Goal: Transaction & Acquisition: Purchase product/service

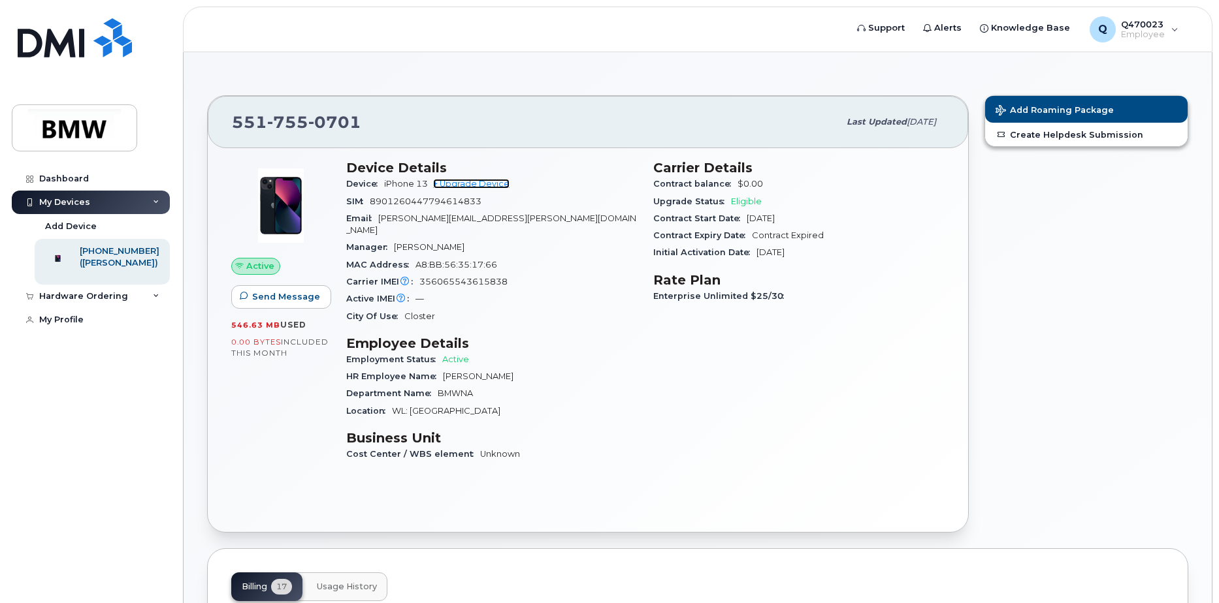
click at [493, 183] on link "+ Upgrade Device" at bounding box center [471, 184] width 76 height 10
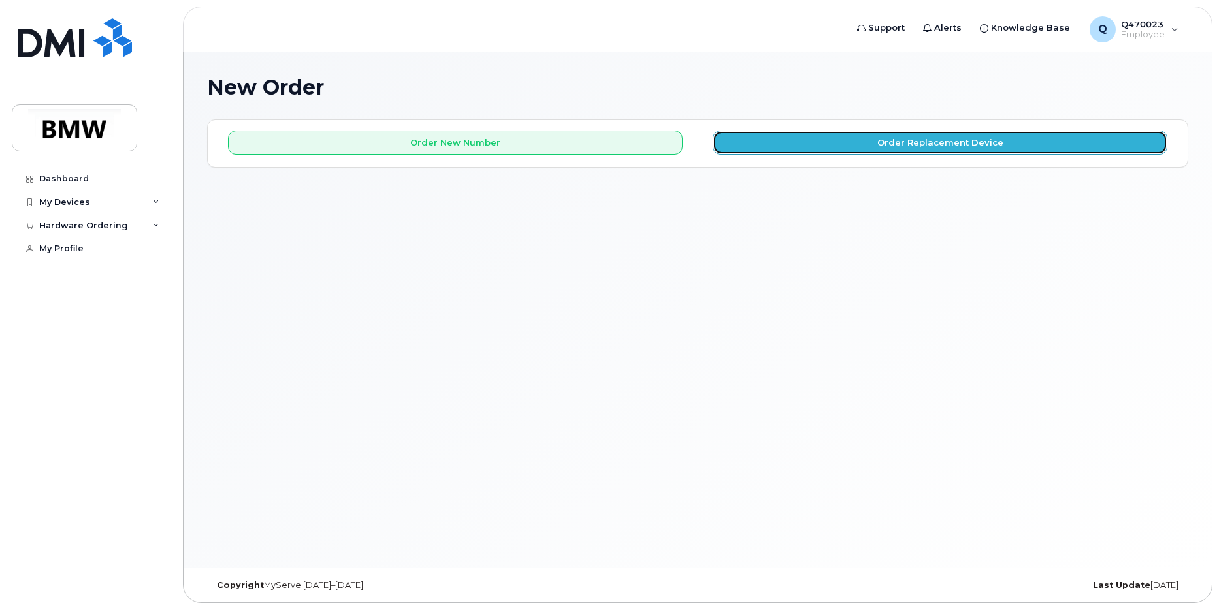
click at [875, 146] on button "Order Replacement Device" at bounding box center [939, 143] width 454 height 24
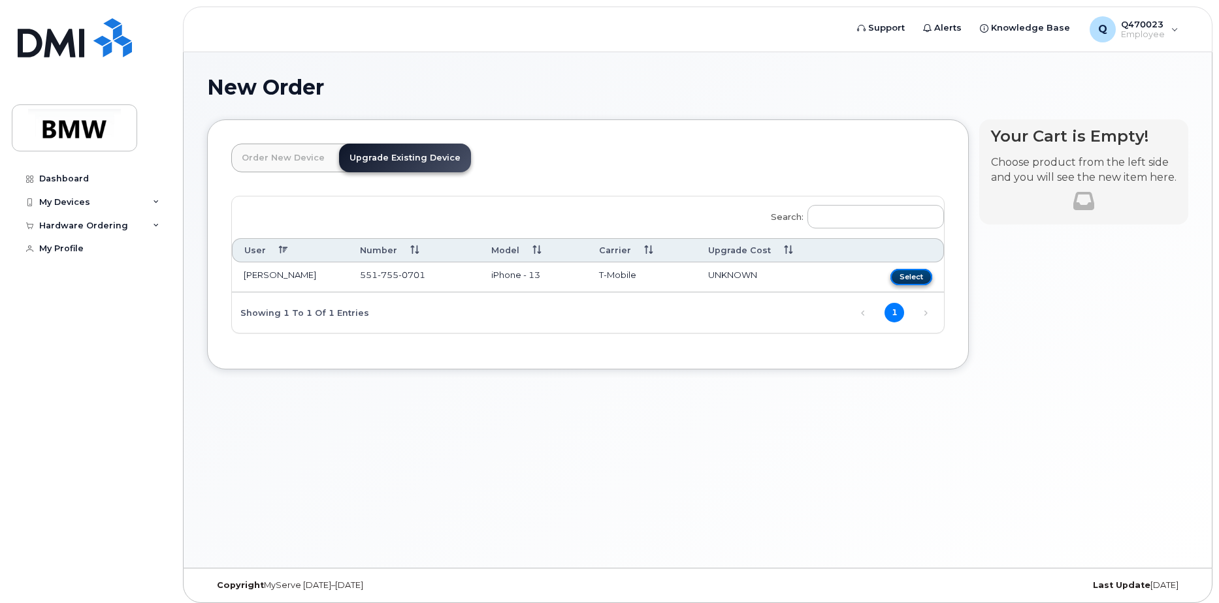
click at [916, 278] on button "Select" at bounding box center [911, 277] width 42 height 16
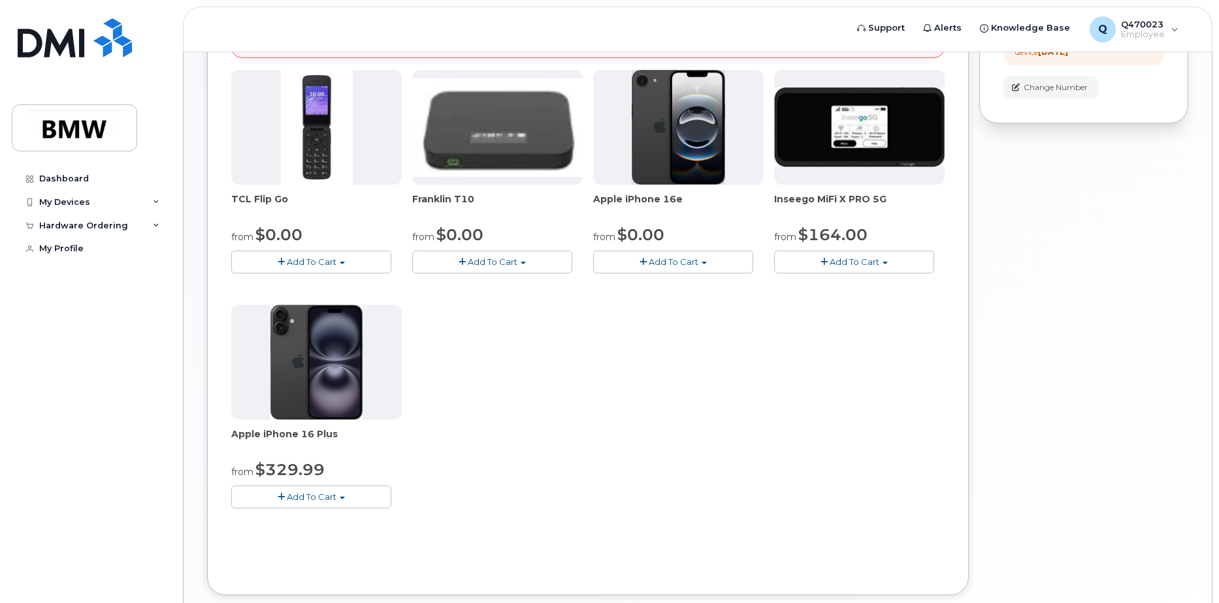
scroll to position [284, 0]
click at [673, 269] on button "Add To Cart" at bounding box center [673, 261] width 160 height 23
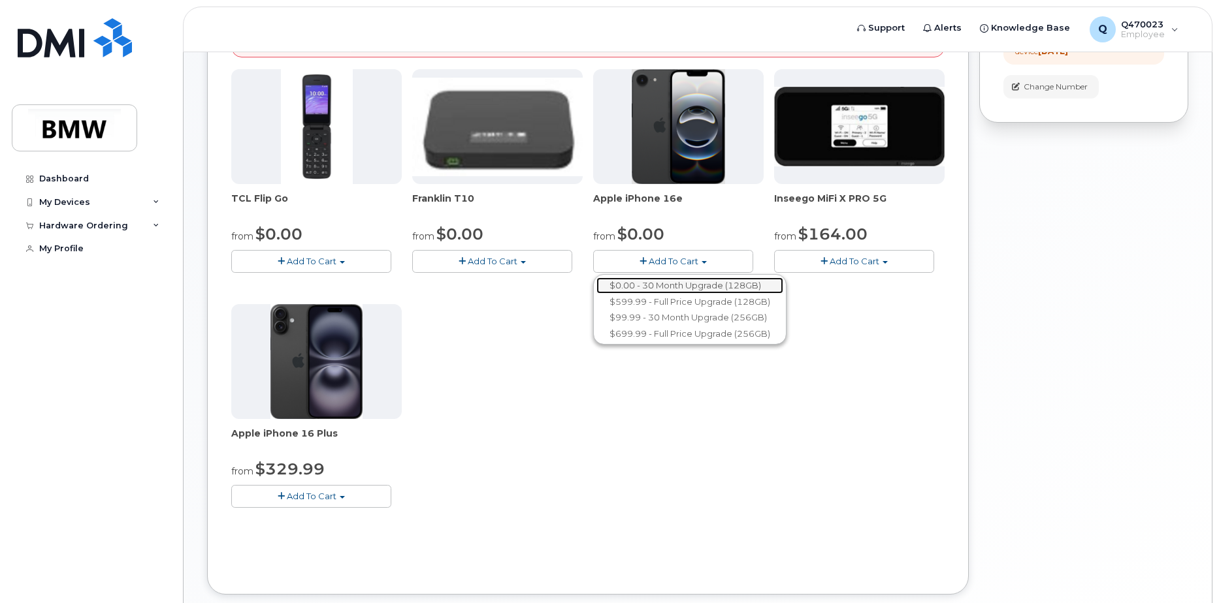
click at [739, 284] on link "$0.00 - 30 Month Upgrade (128GB)" at bounding box center [689, 286] width 187 height 16
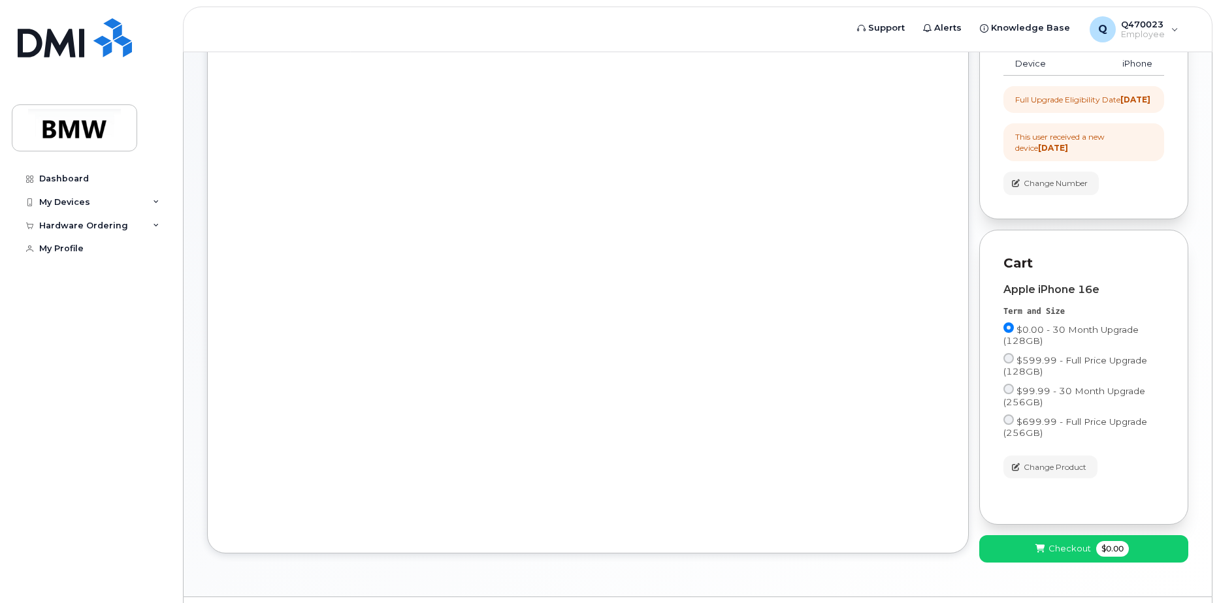
scroll to position [227, 0]
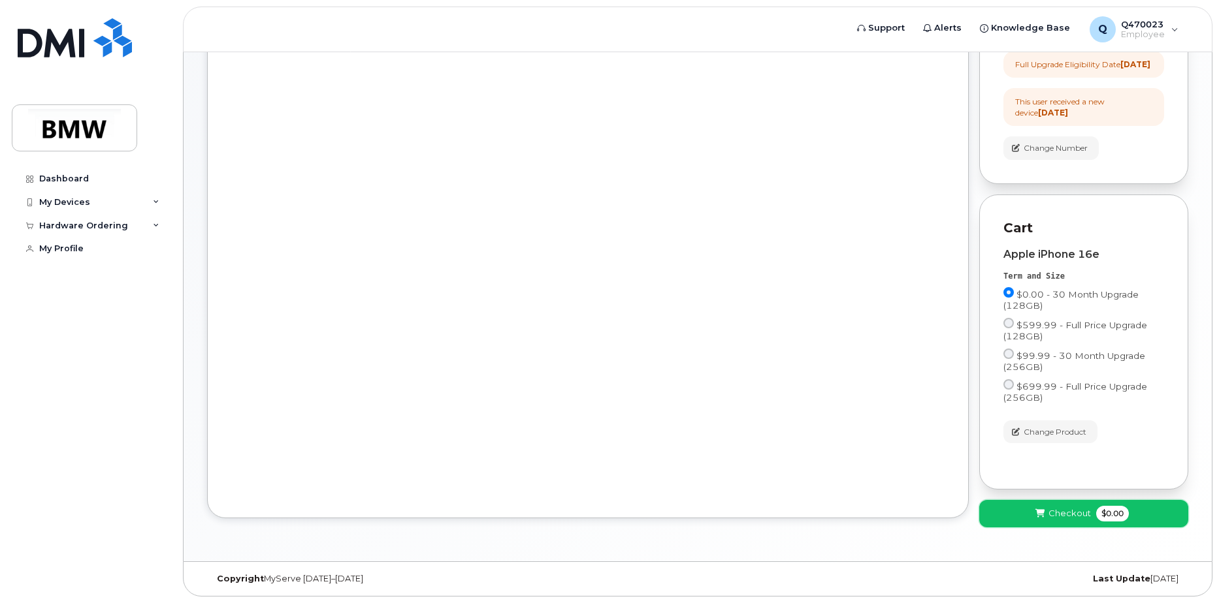
click at [1093, 515] on button "Checkout $0.00" at bounding box center [1083, 513] width 209 height 27
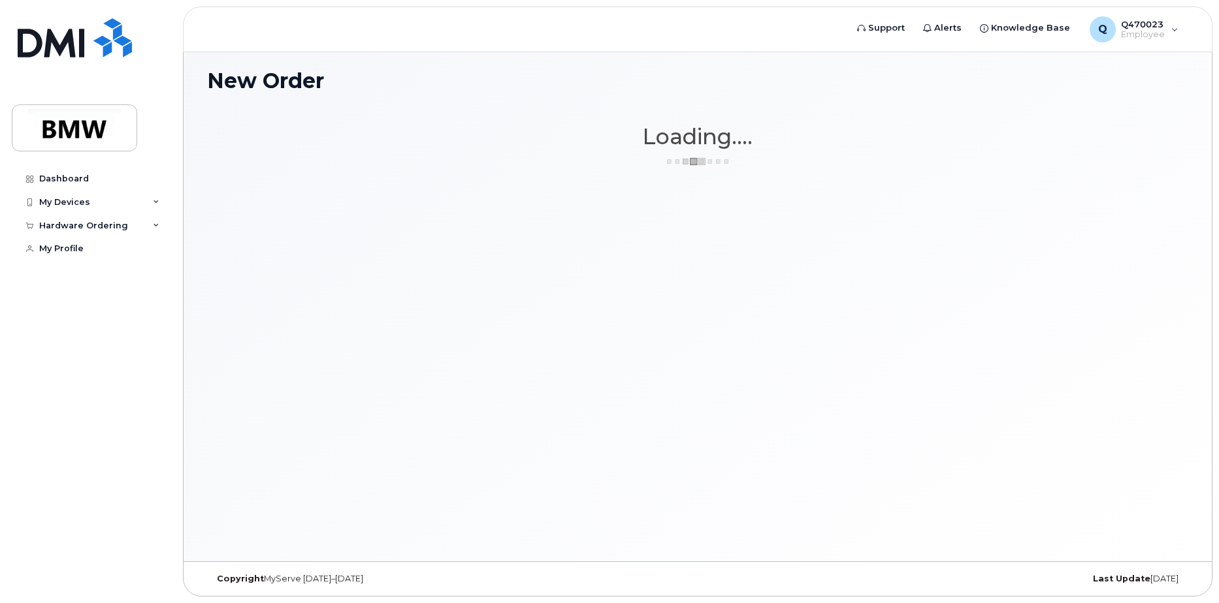
scroll to position [0, 0]
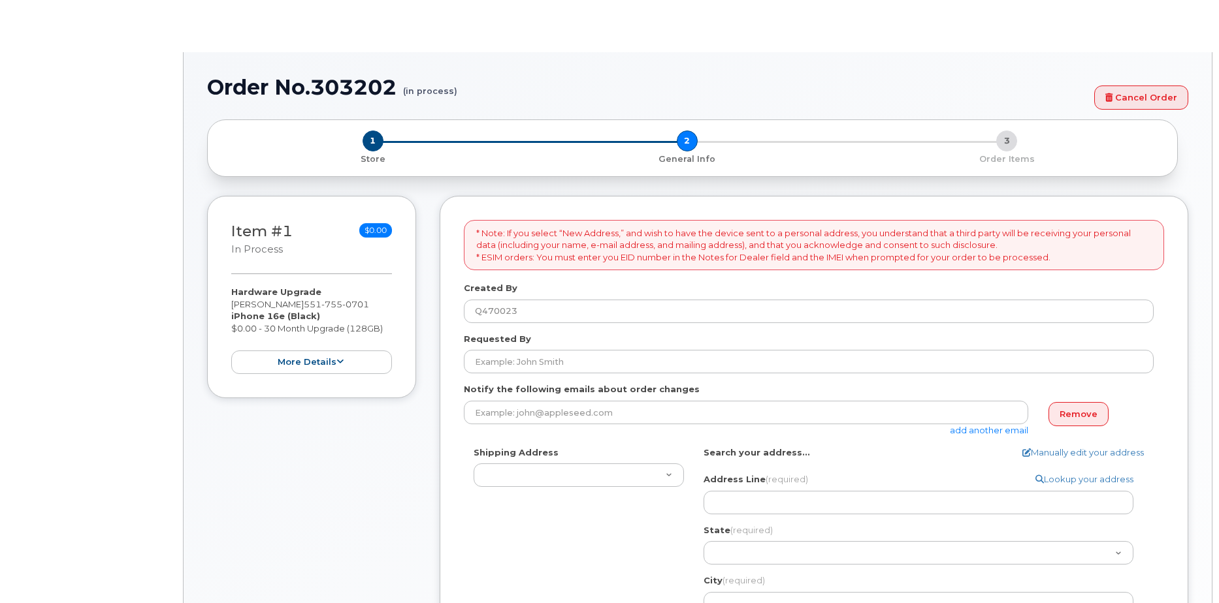
select select
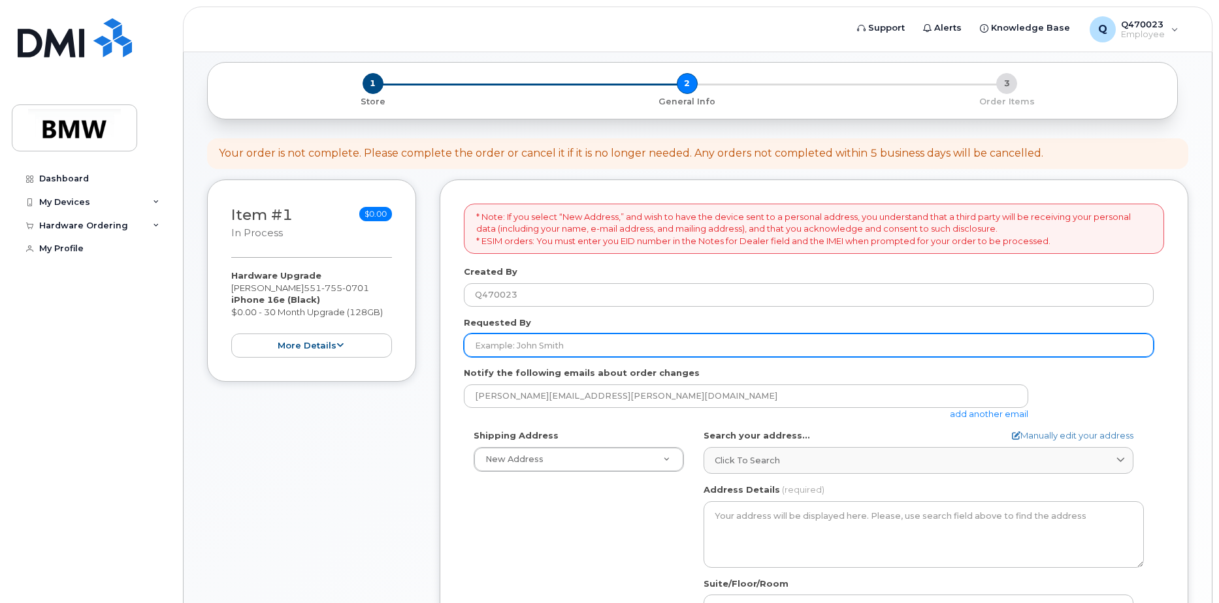
scroll to position [56, 0]
click at [571, 349] on input "Requested By" at bounding box center [809, 348] width 690 height 24
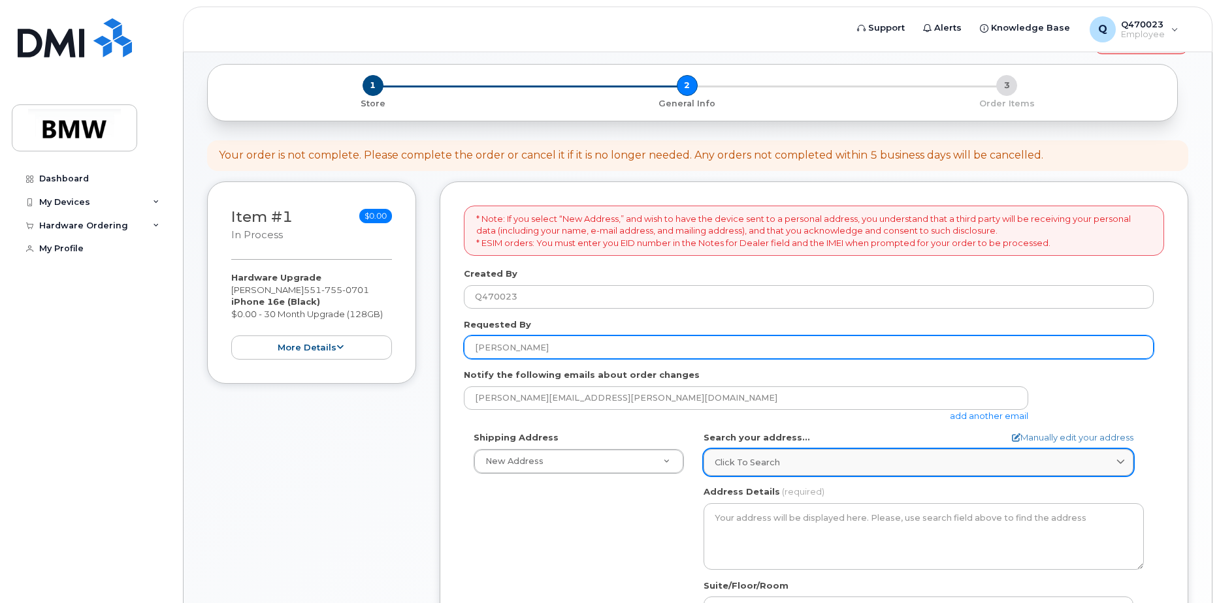
type input "[PERSON_NAME]"
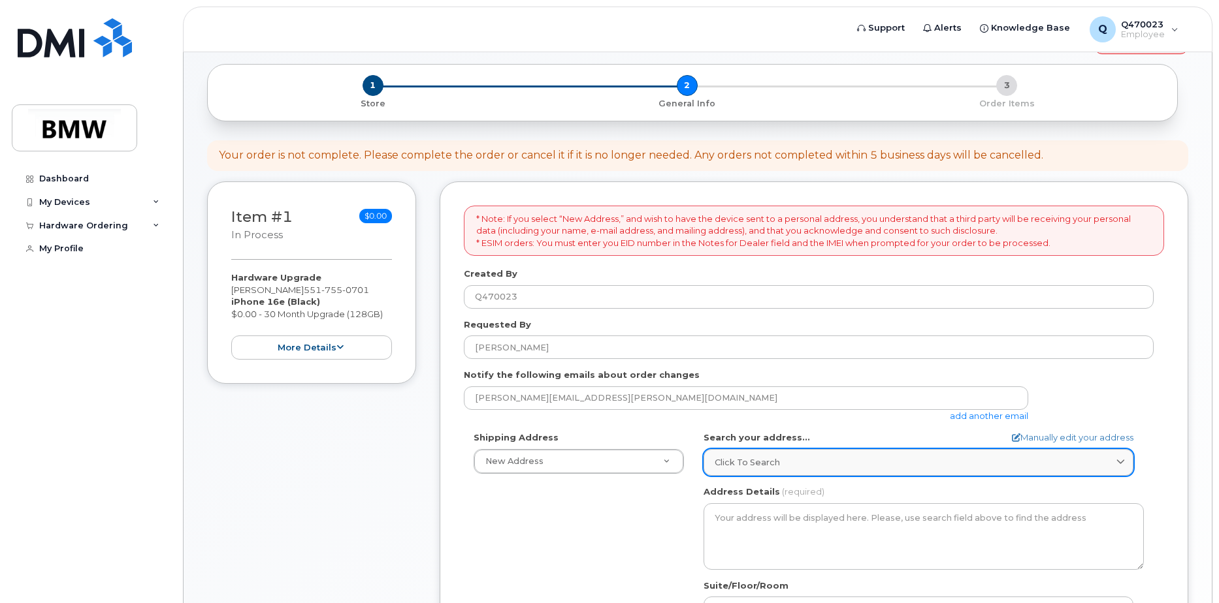
click at [746, 473] on link "Click to search" at bounding box center [918, 462] width 430 height 27
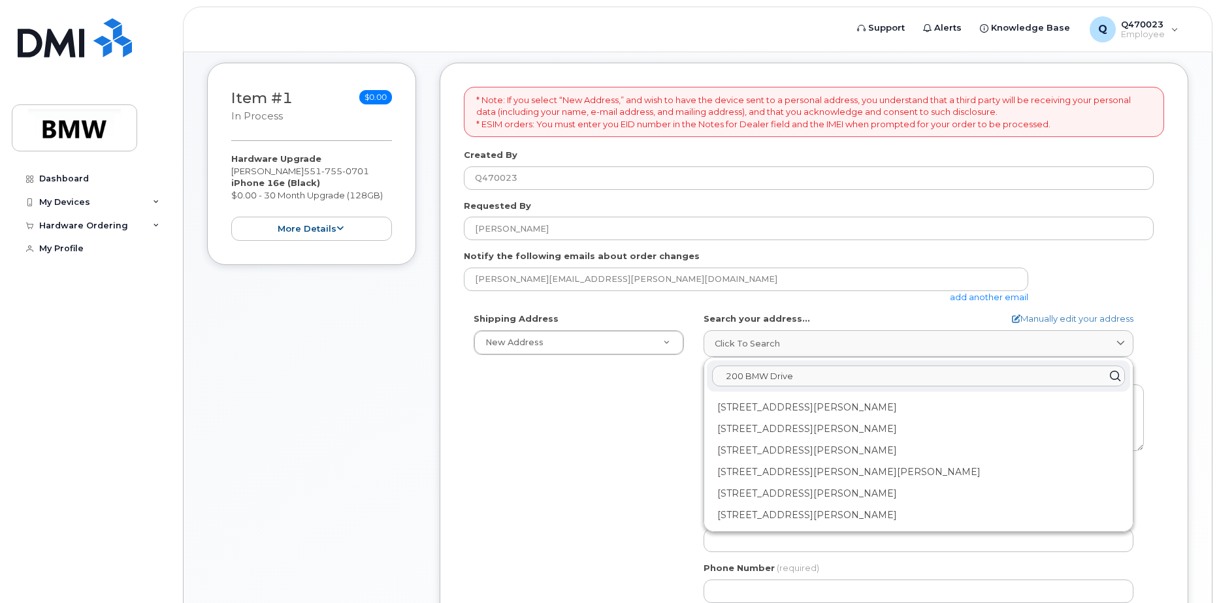
scroll to position [175, 0]
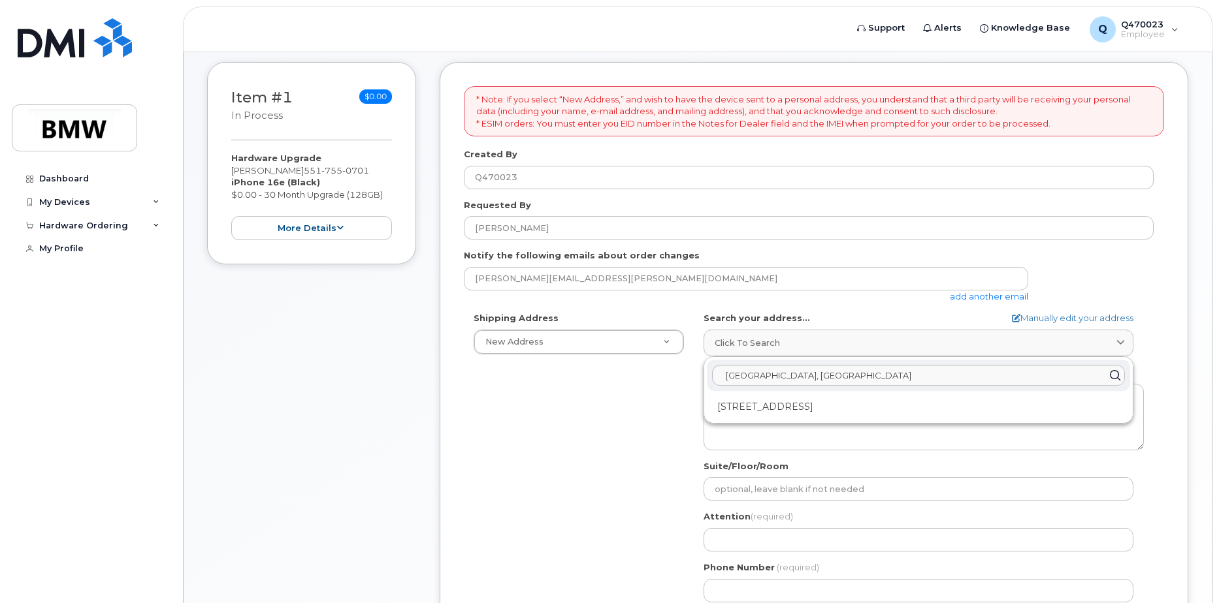
click at [1155, 327] on div "Shipping Address New Address New Address BMW MC Plant BMW North America Financi…" at bounding box center [814, 462] width 700 height 300
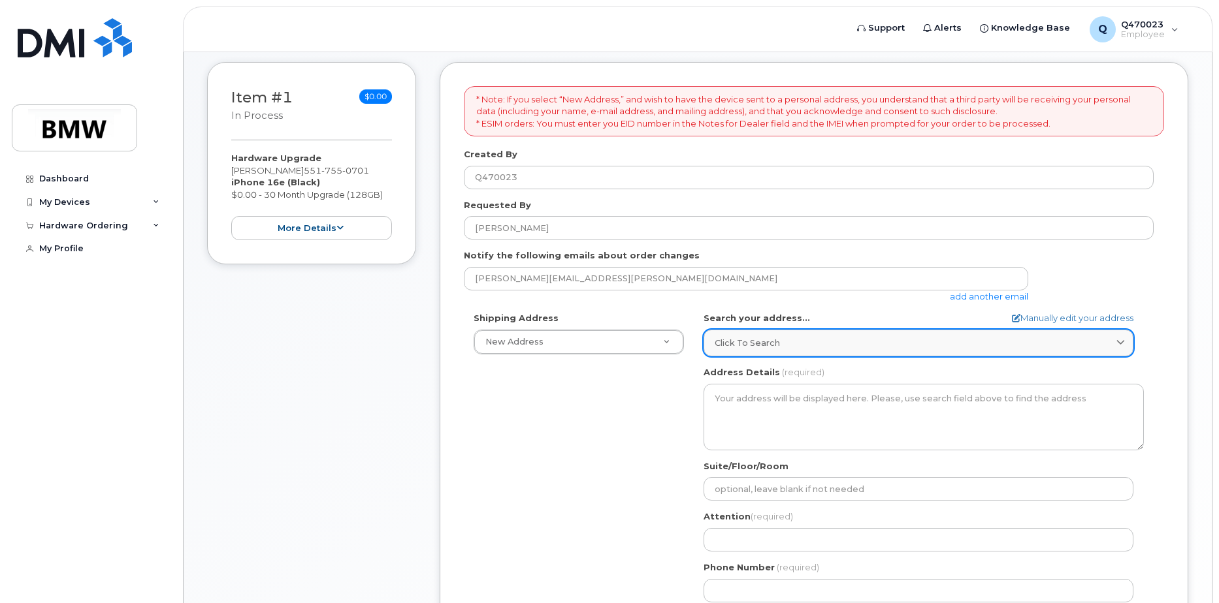
click at [1057, 343] on div "Click to search" at bounding box center [917, 343] width 407 height 12
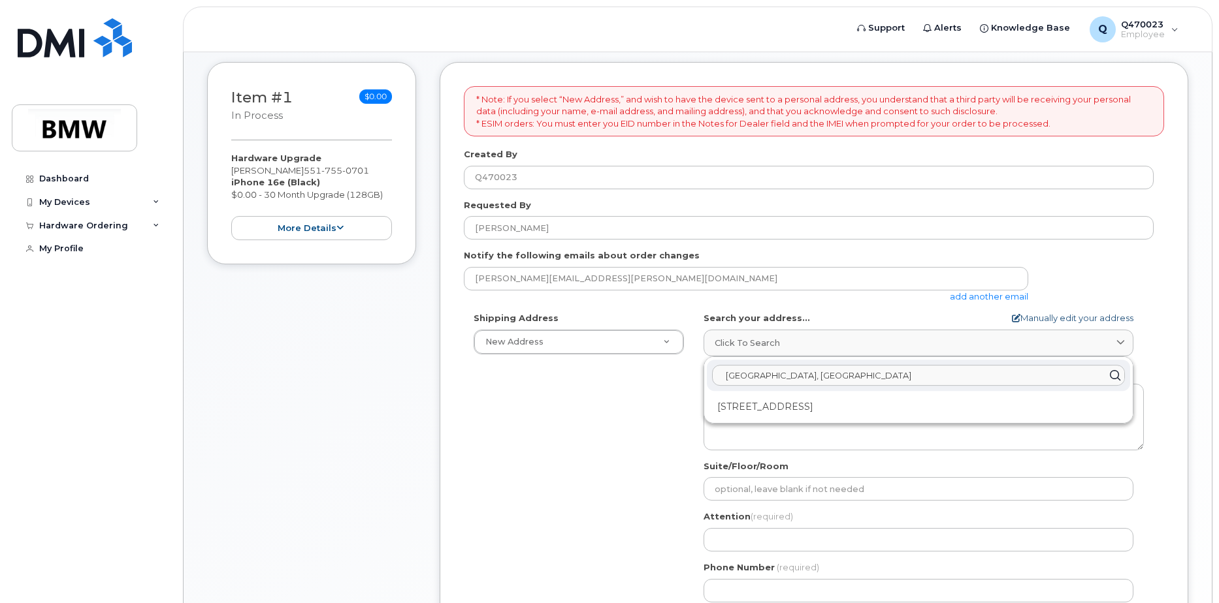
type input "200 BMW Drive, Woodcliff Lake, NJ"
click at [1052, 319] on link "Manually edit your address" at bounding box center [1072, 318] width 121 height 12
select select
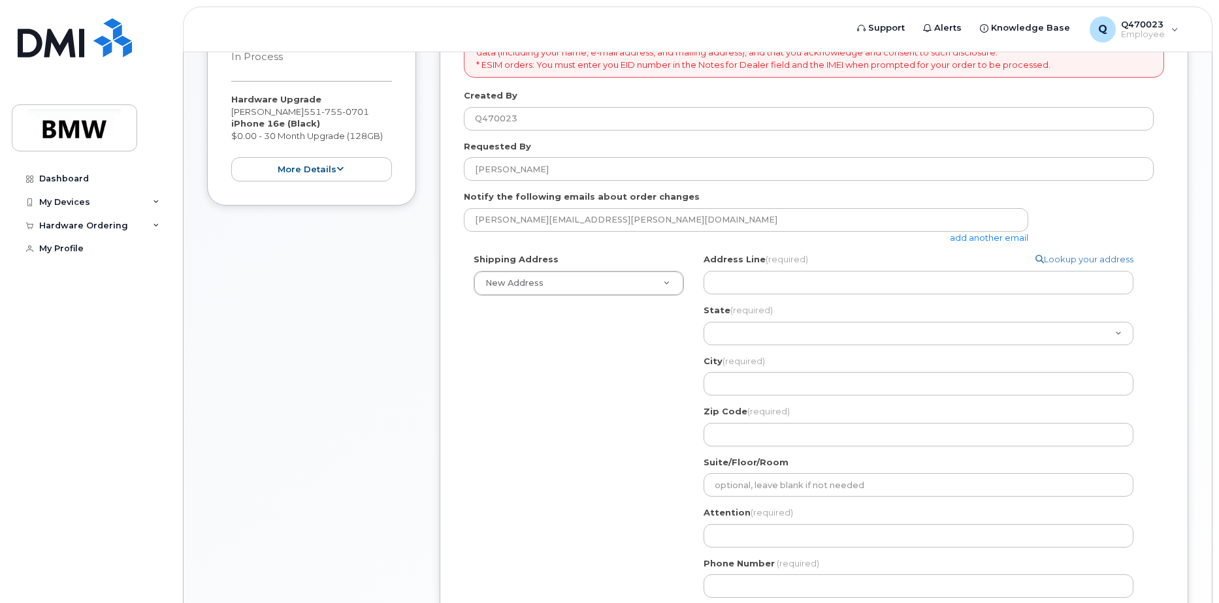
scroll to position [451, 0]
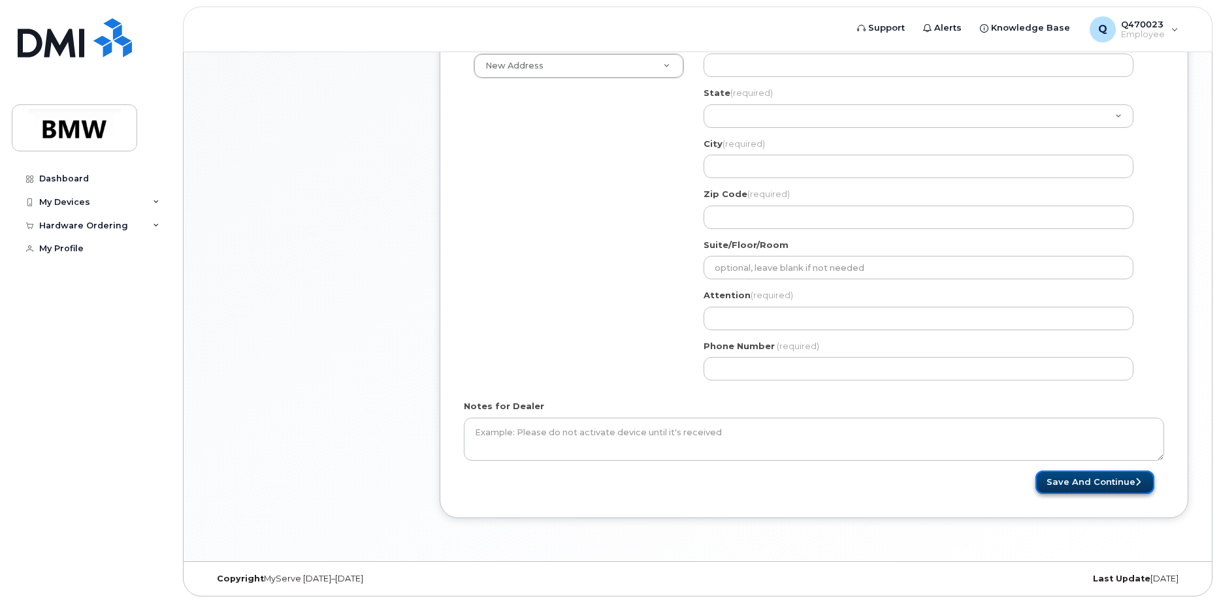
click at [1063, 478] on button "Save and Continue" at bounding box center [1094, 483] width 119 height 24
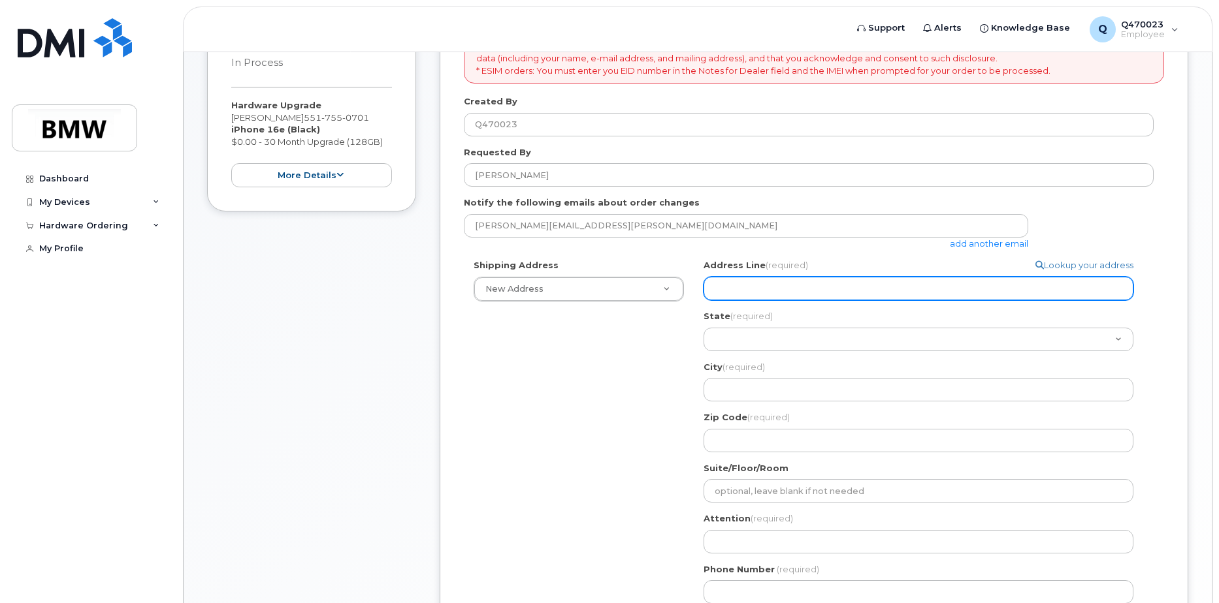
scroll to position [202, 0]
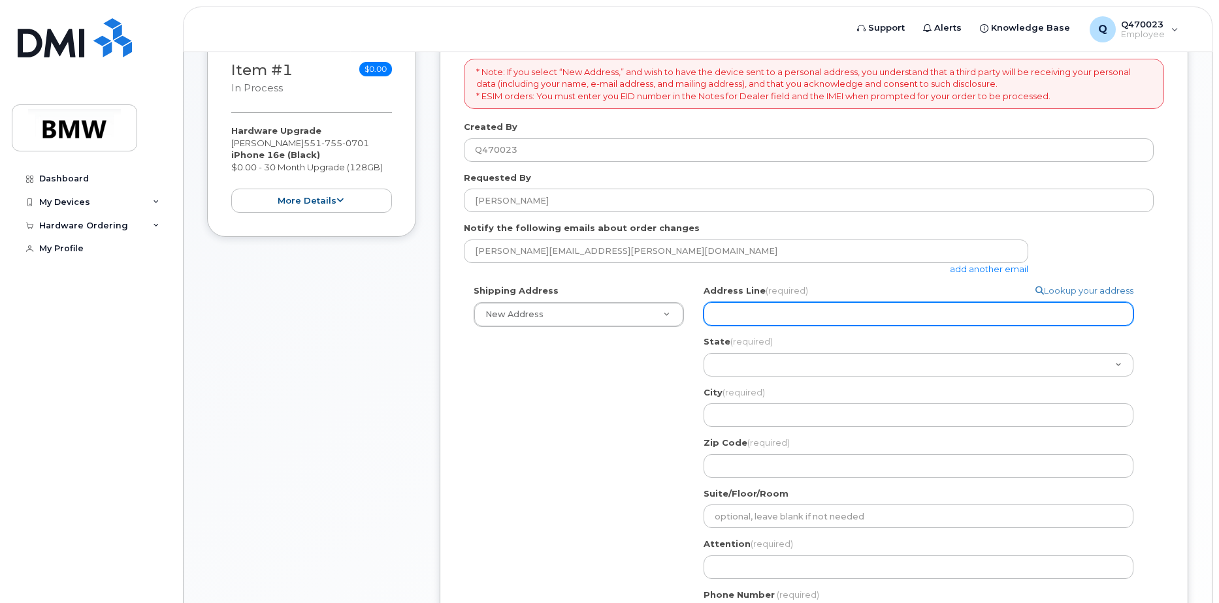
click at [735, 317] on input "Address Line (required)" at bounding box center [918, 314] width 430 height 24
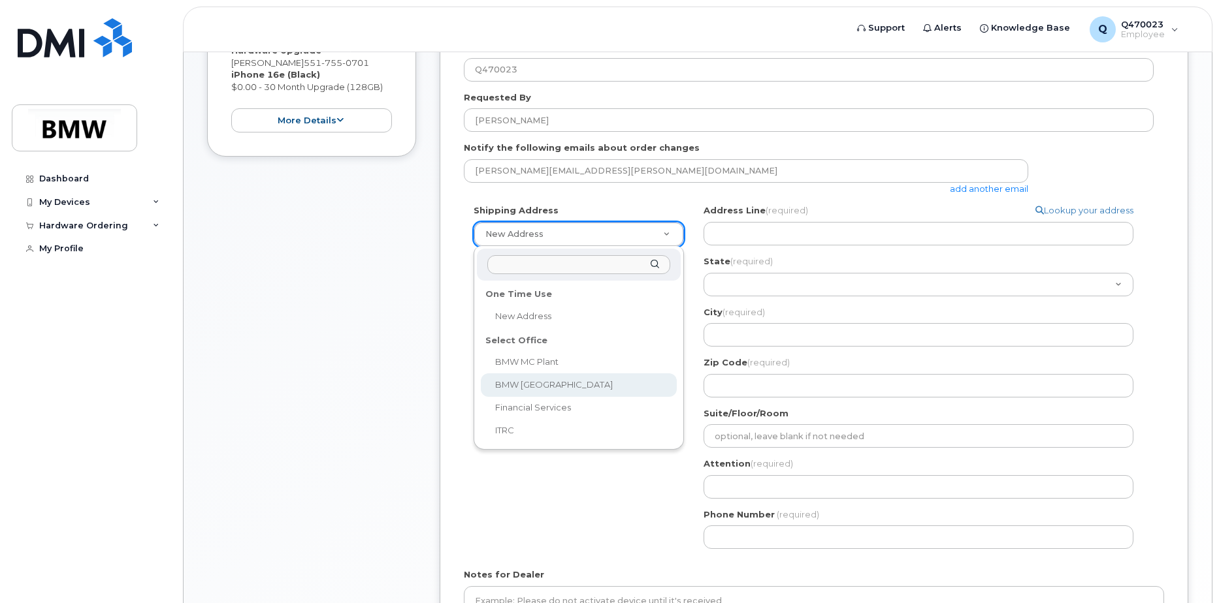
scroll to position [285, 0]
select select
type textarea "200 BMW Drive Woodcliff Lake NJ 07677 Woodcliff Lake New Jersey 07677"
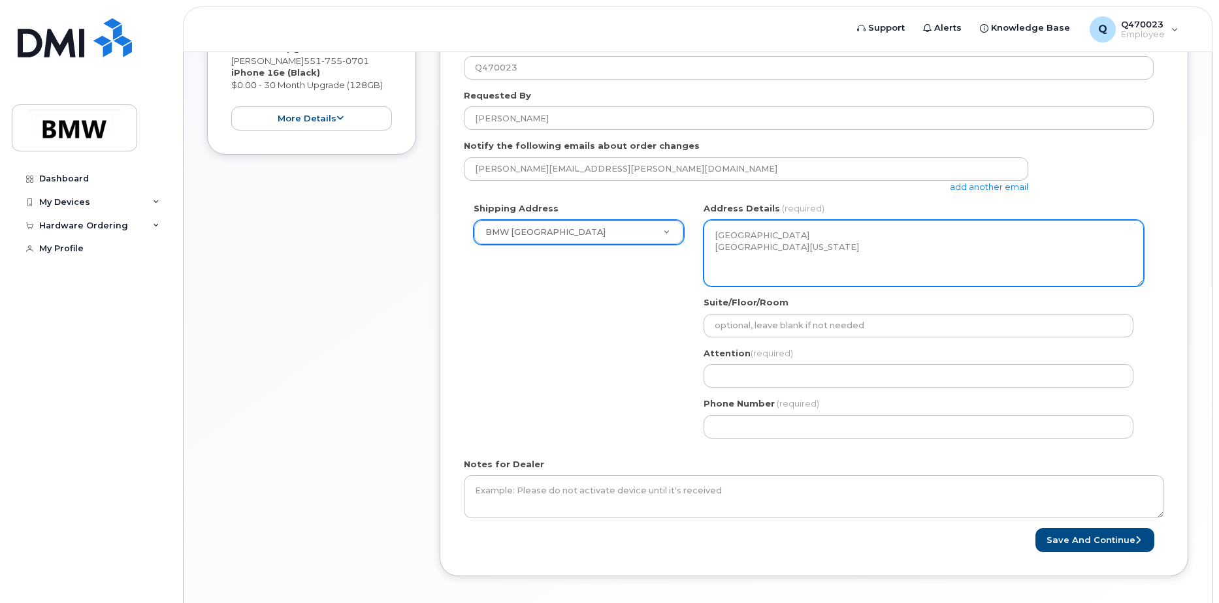
click at [853, 244] on textarea "200 BMW Drive Woodcliff Lake NJ 07677 Woodcliff Lake New Jersey 07677" at bounding box center [923, 253] width 440 height 67
click at [875, 248] on textarea "200 BMW Drive Woodcliff Lake NJ 07677 Woodcliff Lake New Jersey 07677" at bounding box center [923, 253] width 440 height 67
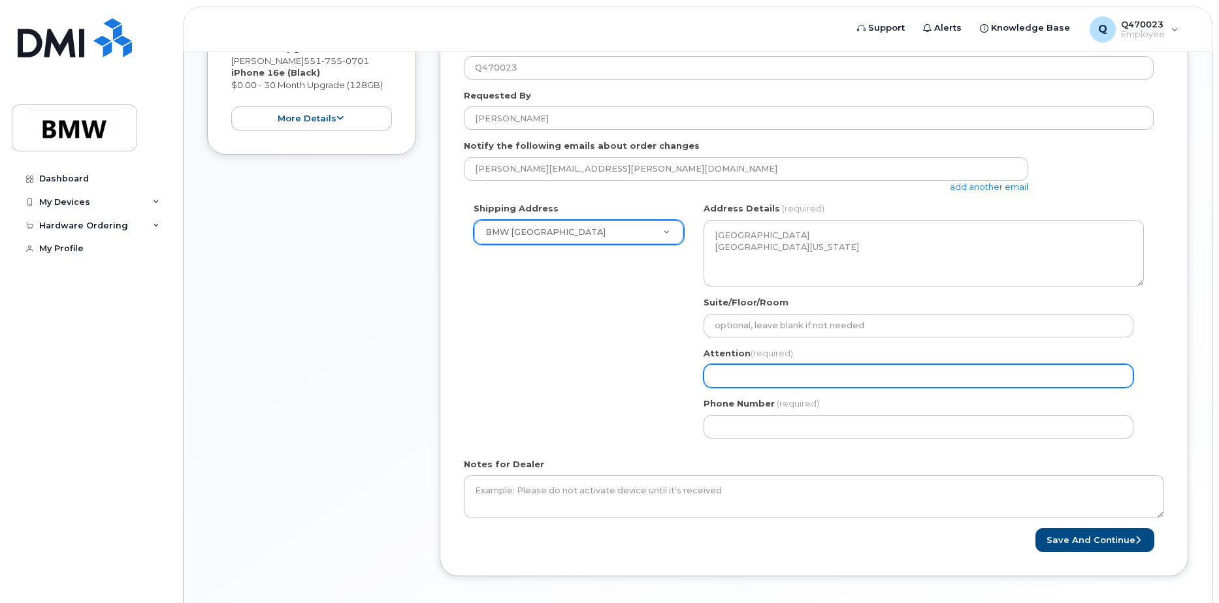
click at [749, 377] on input "Attention (required)" at bounding box center [918, 376] width 430 height 24
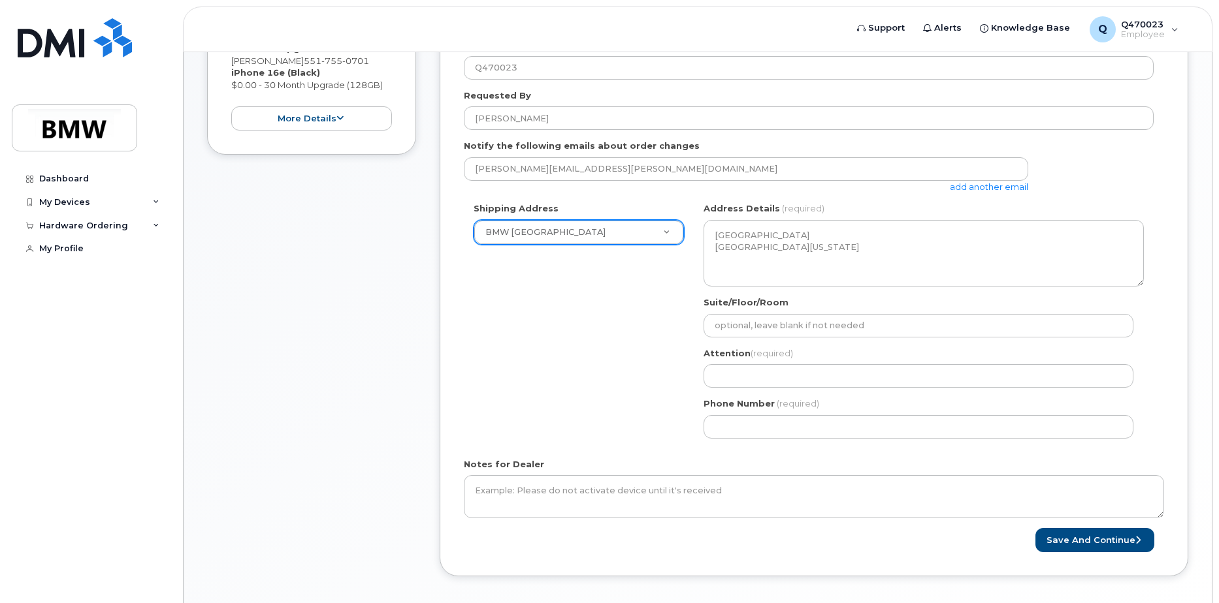
click at [749, 311] on div "Suite/Floor/Room" at bounding box center [923, 316] width 440 height 41
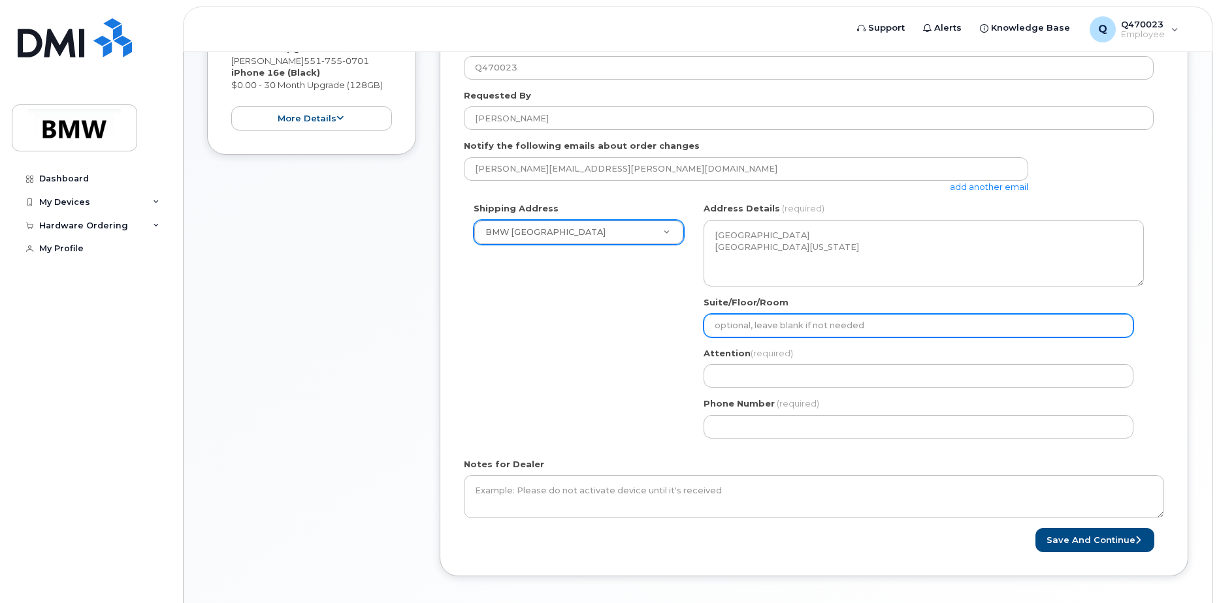
click at [744, 318] on input "Suite/Floor/Room" at bounding box center [918, 326] width 430 height 24
select select
type input "M"
select select
type input "MI"
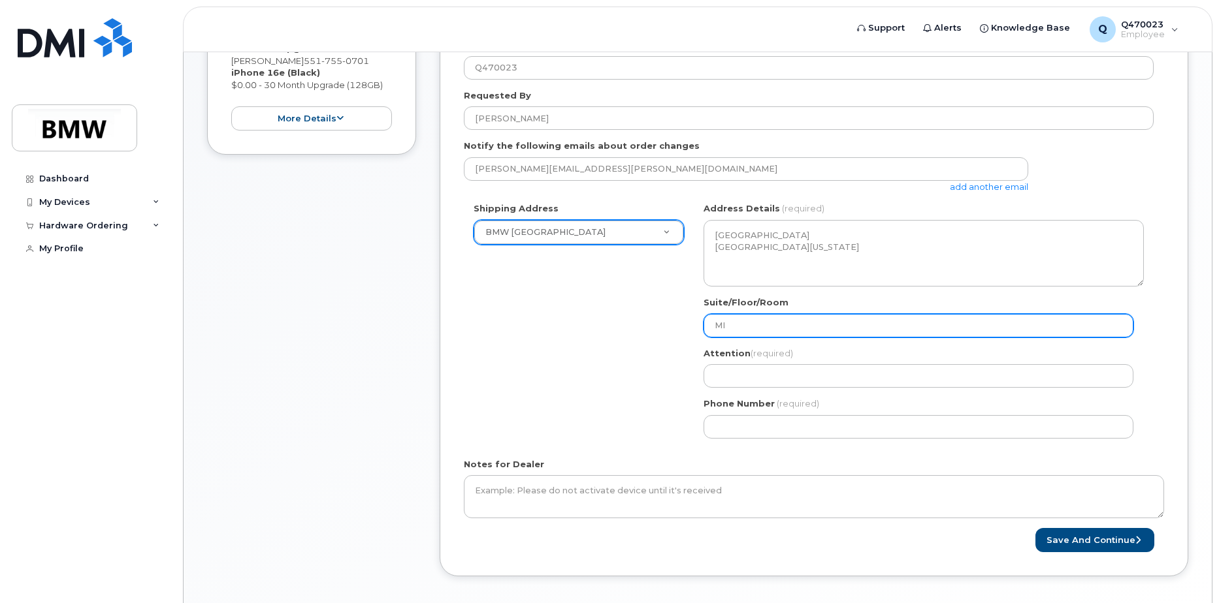
select select
type input "MIN"
select select
type input "MINI"
select select
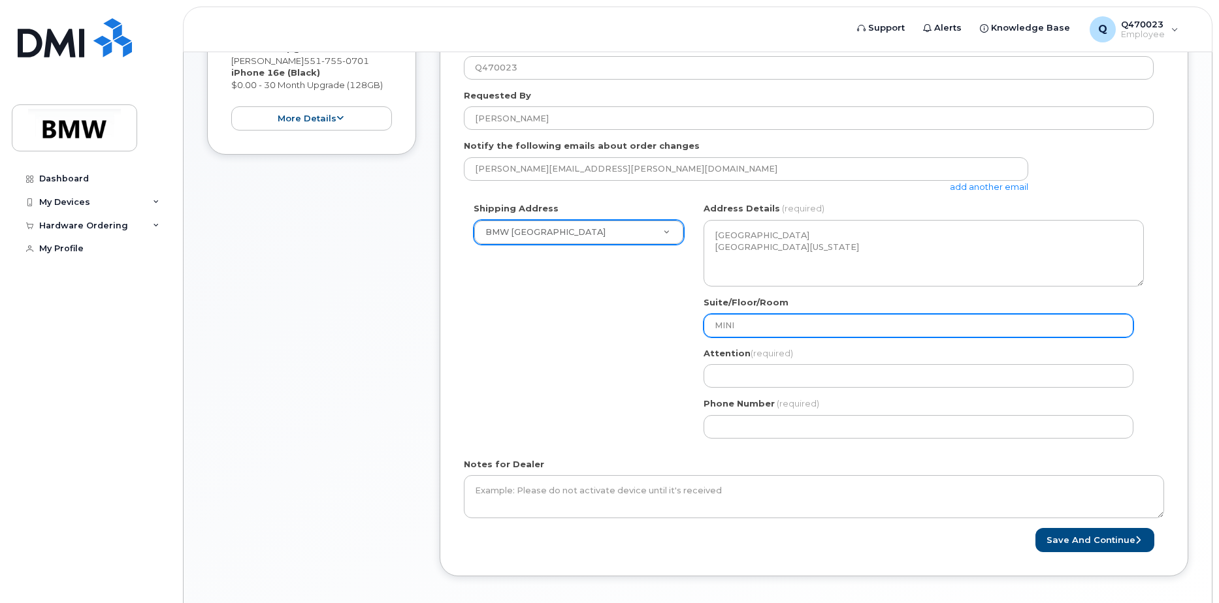
type input "MINI U"
select select
type input "MINI US"
select select
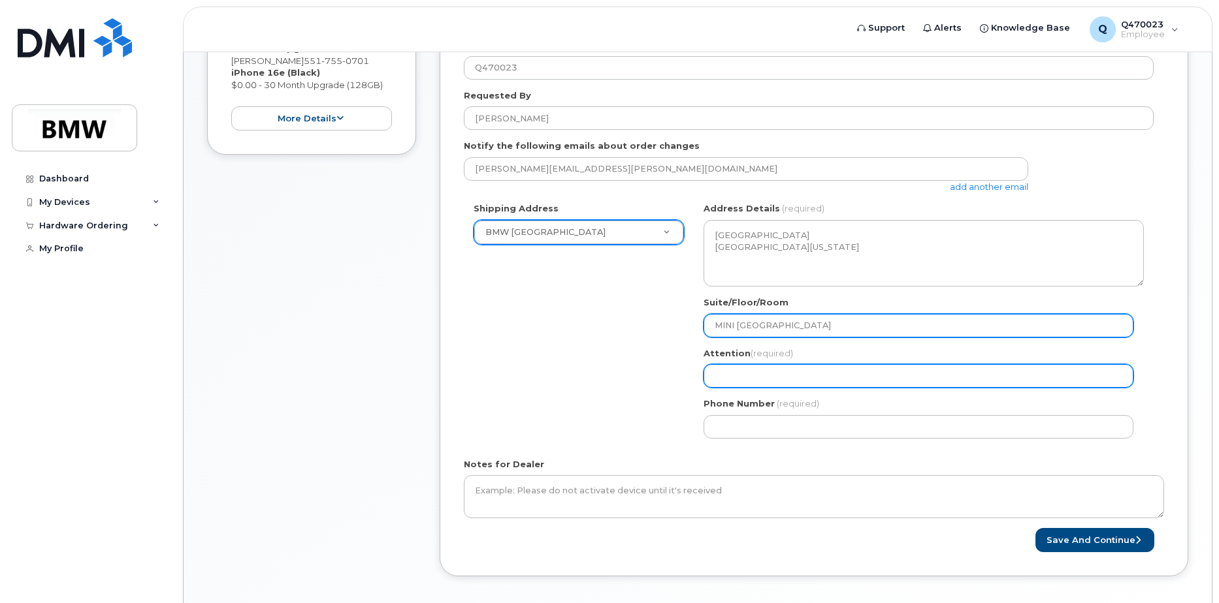
type input "MINI USA"
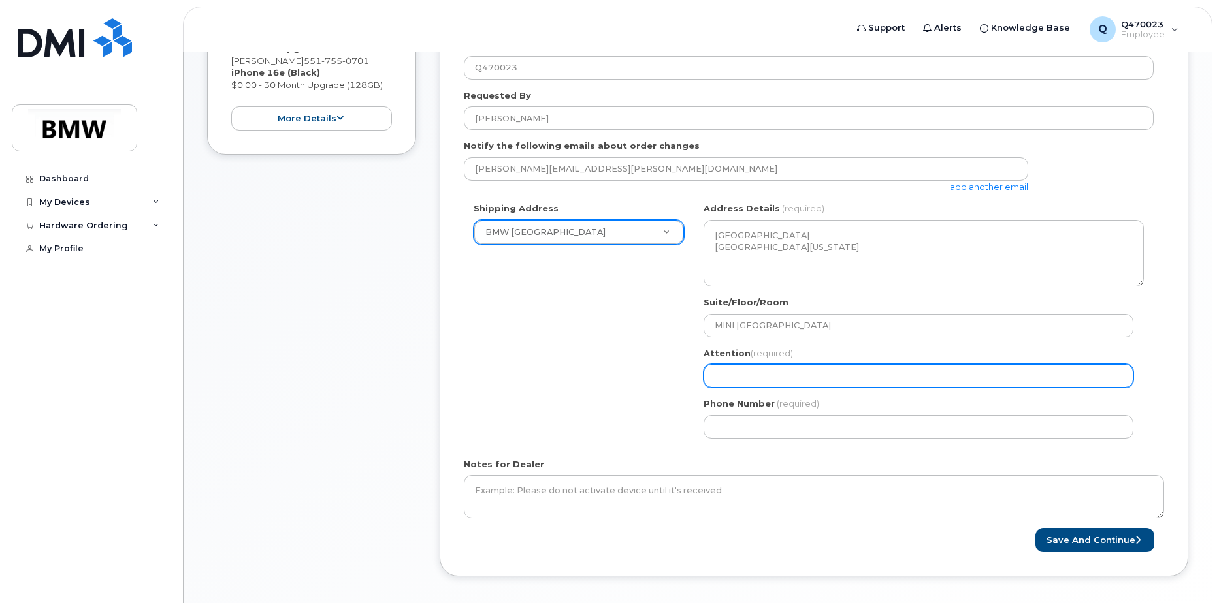
click at [741, 377] on input "Attention (required)" at bounding box center [918, 376] width 430 height 24
select select
type input "K"
select select
type input "Ke"
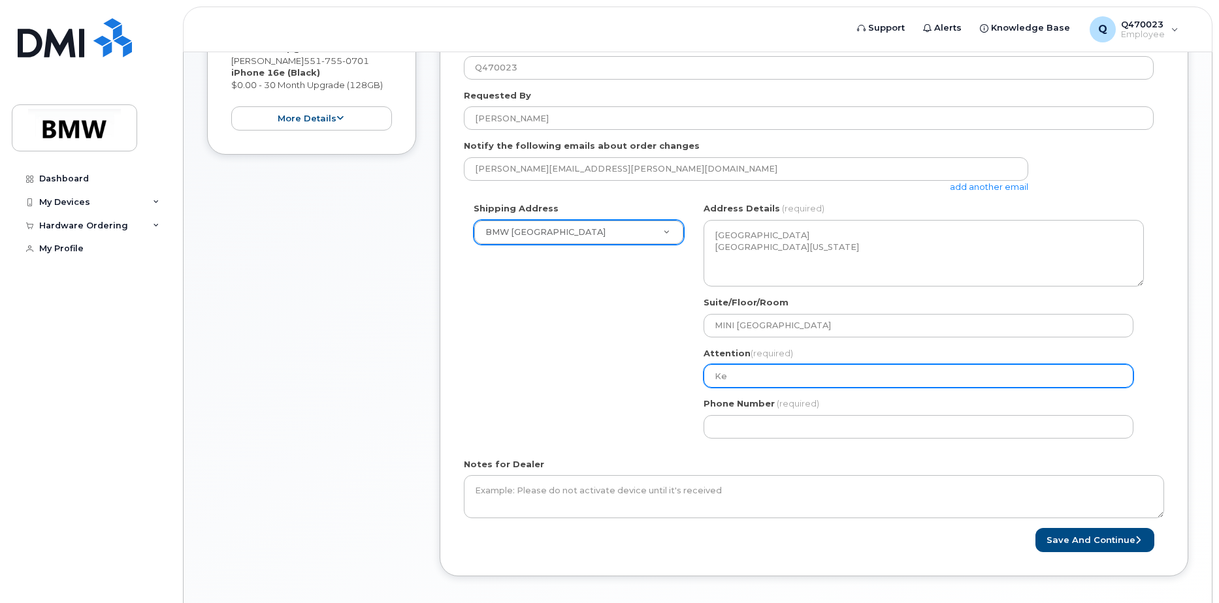
select select
type input "Kev"
select select
type input "Kevi"
select select
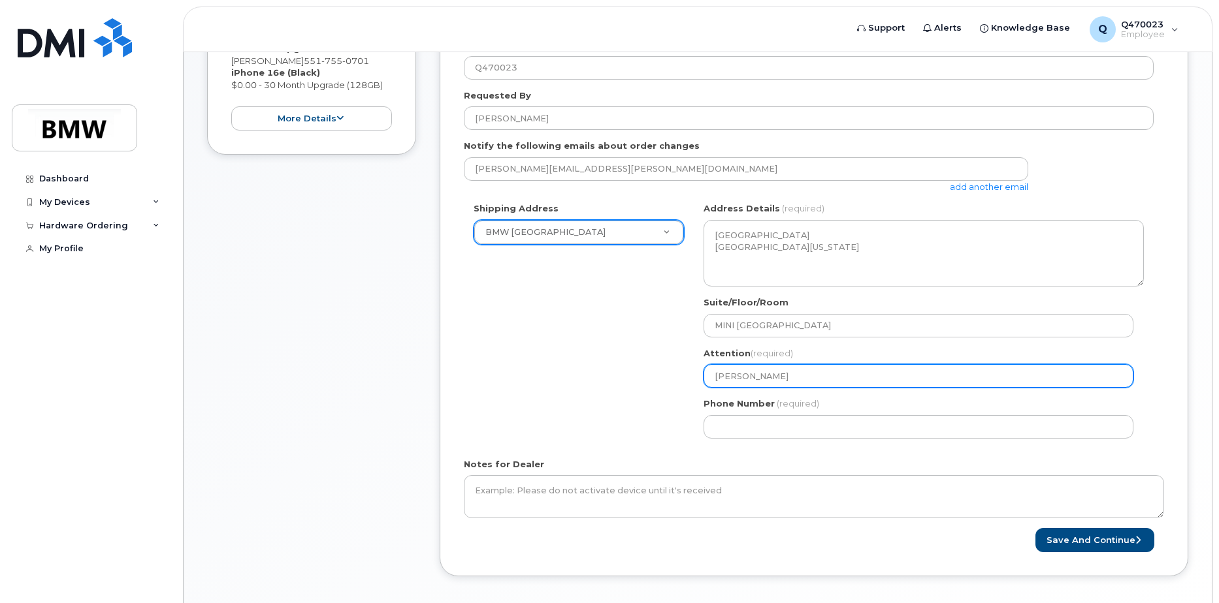
type input "Kevin"
select select
type input "Kevin P"
select select
type input "Kevin Pe"
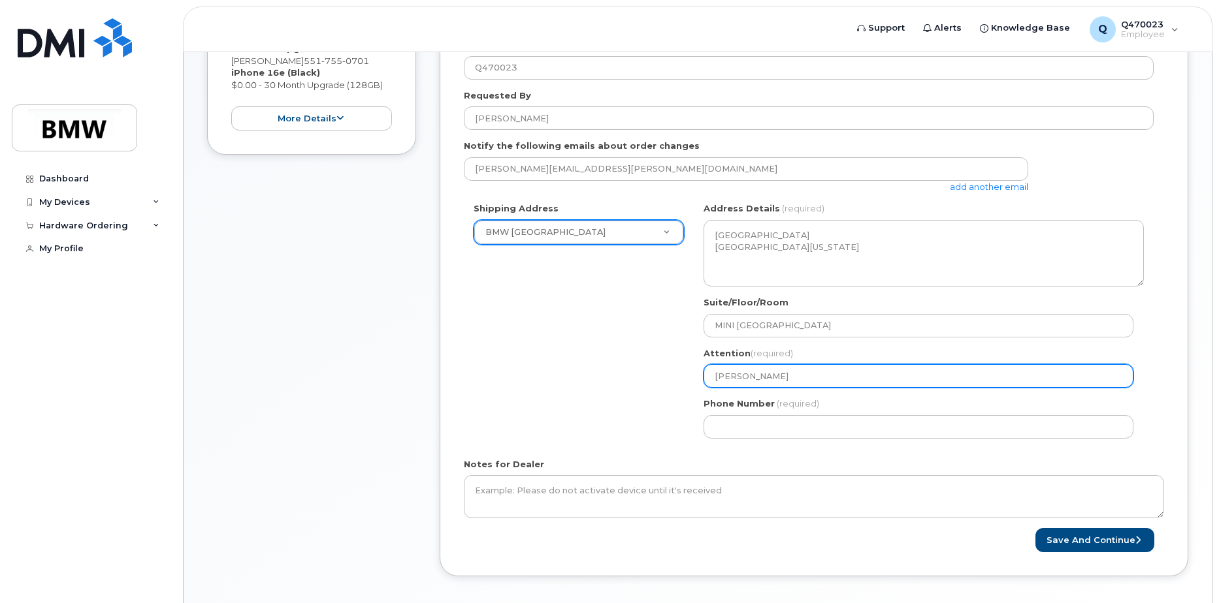
select select
type input "Kevin Per"
select select
type input "Kevin Pere"
select select
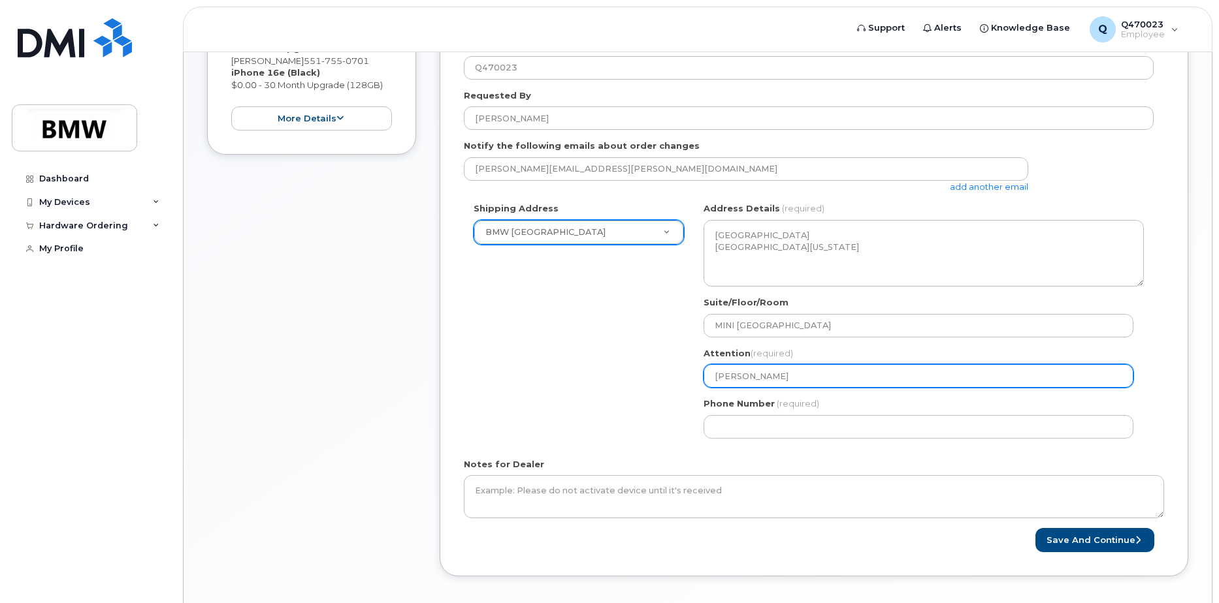
type input "Kevin Pereir"
select select
type input "[PERSON_NAME]"
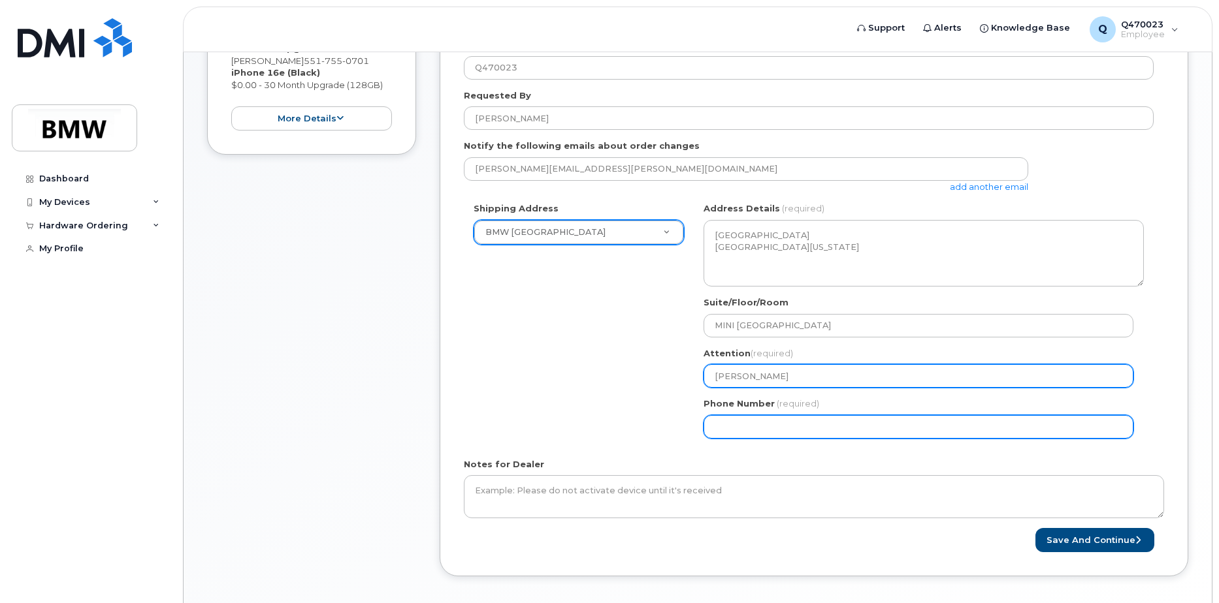
select select
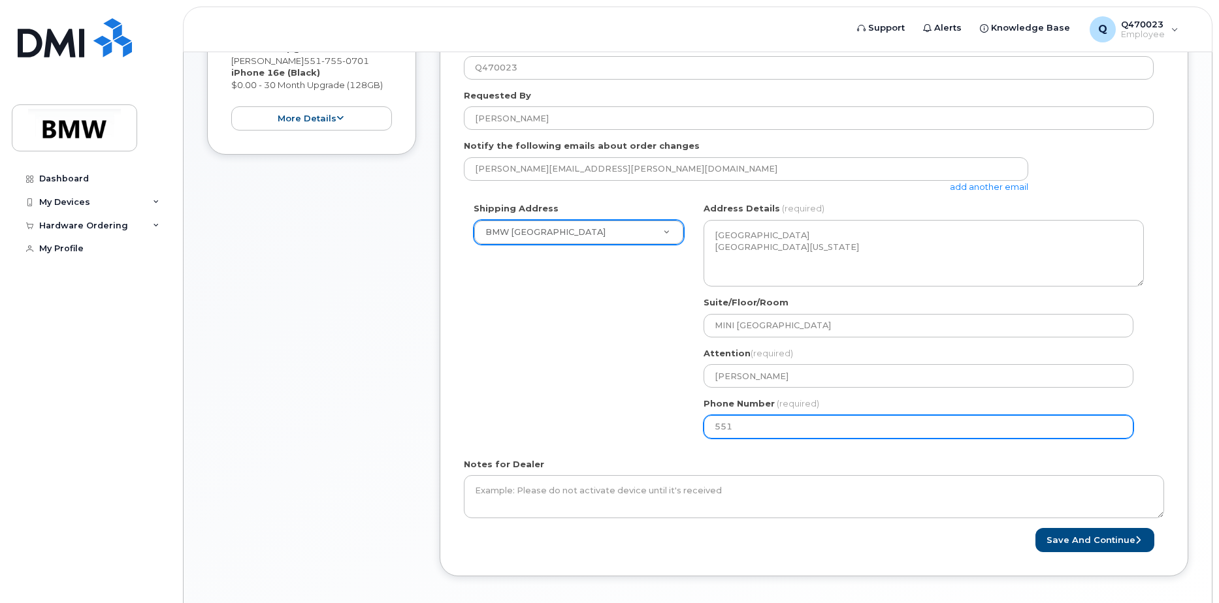
type input "5517550701"
select select
click at [806, 433] on input "5517550701" at bounding box center [918, 427] width 430 height 24
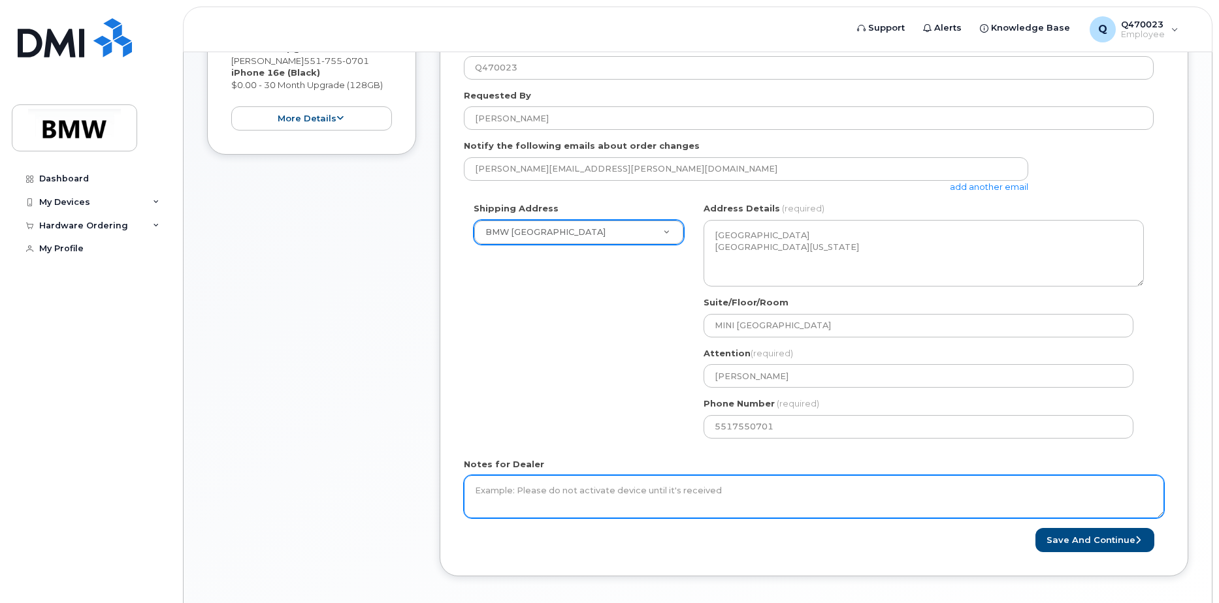
click at [646, 487] on textarea "Notes for Dealer" at bounding box center [814, 496] width 700 height 43
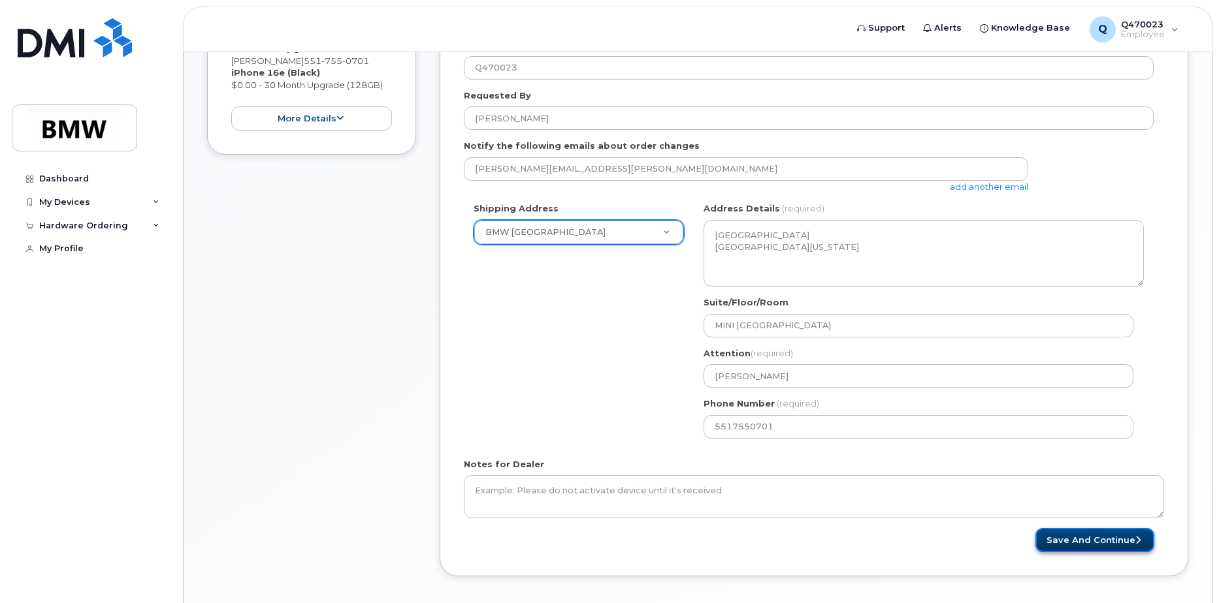
click at [1098, 546] on button "Save and Continue" at bounding box center [1094, 540] width 119 height 24
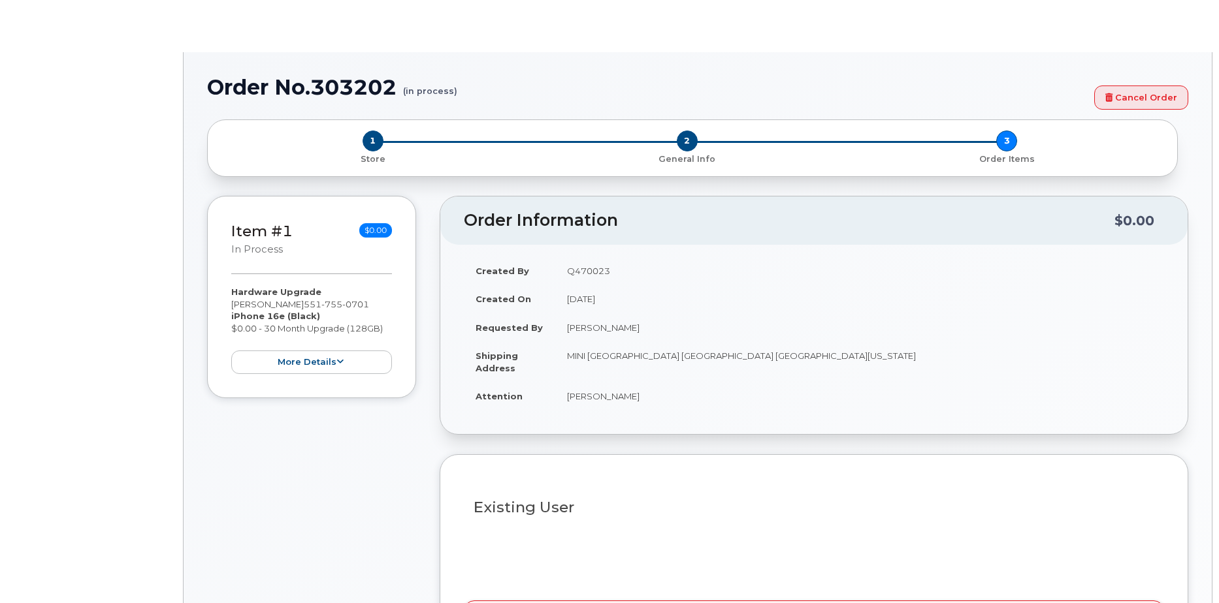
select select "1897627"
type input "1895721"
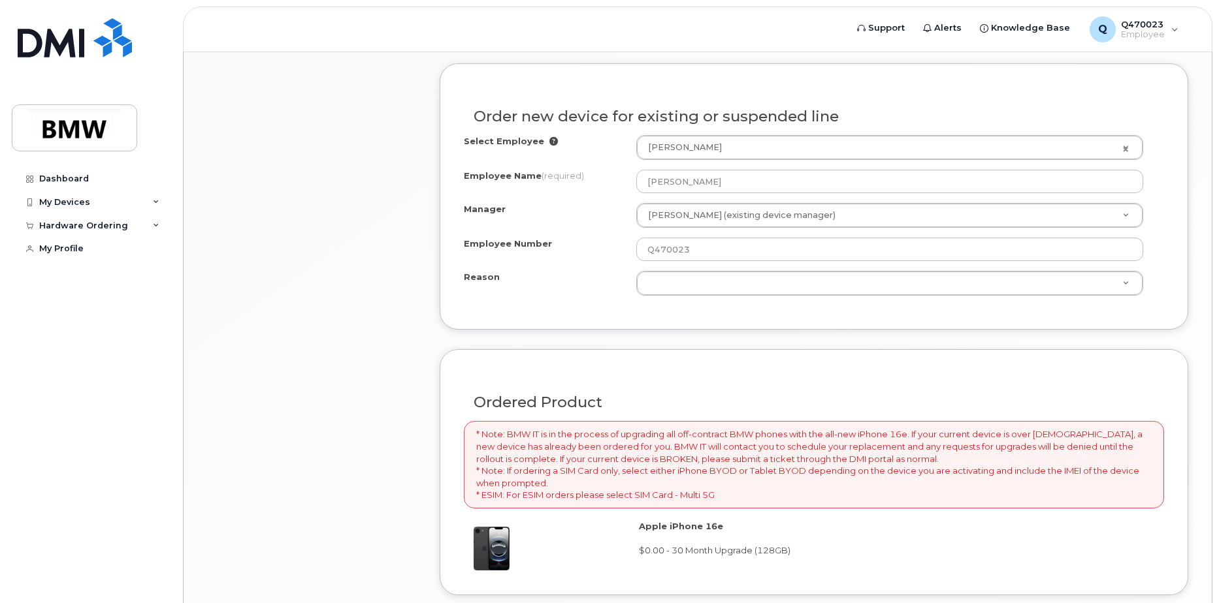
scroll to position [637, 0]
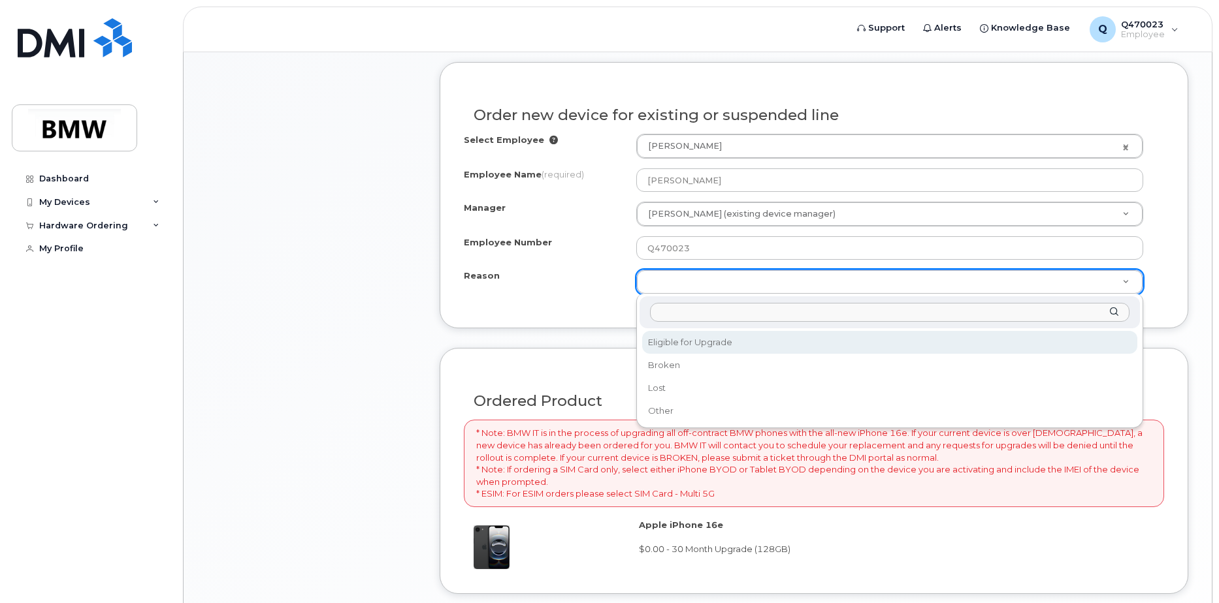
select select "eligible_for_upgrade"
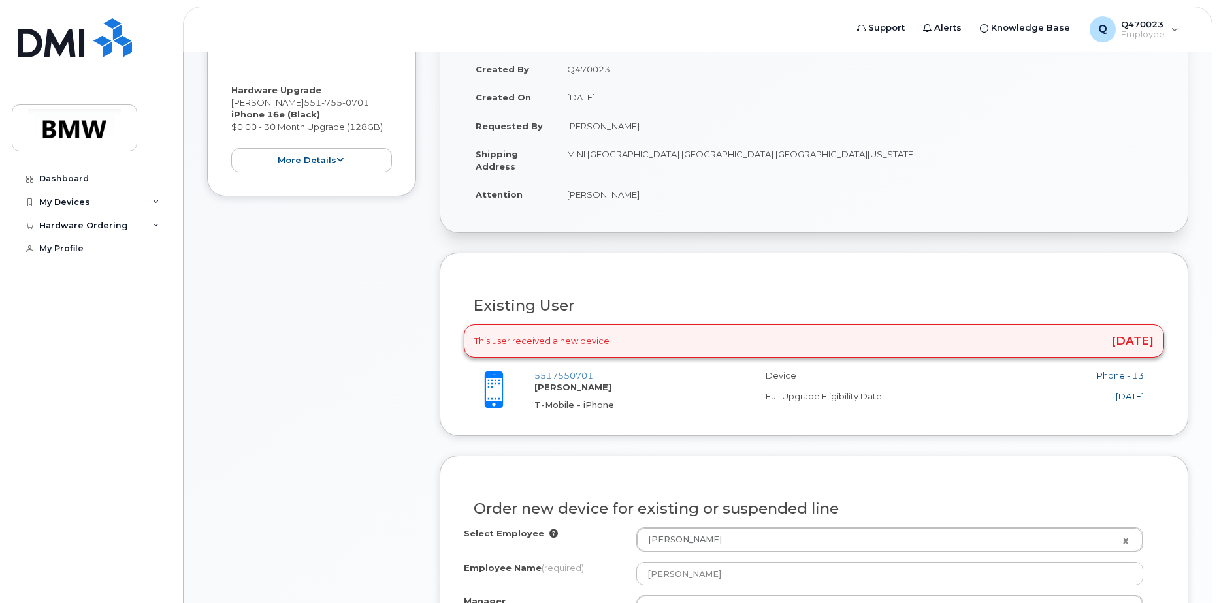
scroll to position [0, 0]
